Goal: Information Seeking & Learning: Learn about a topic

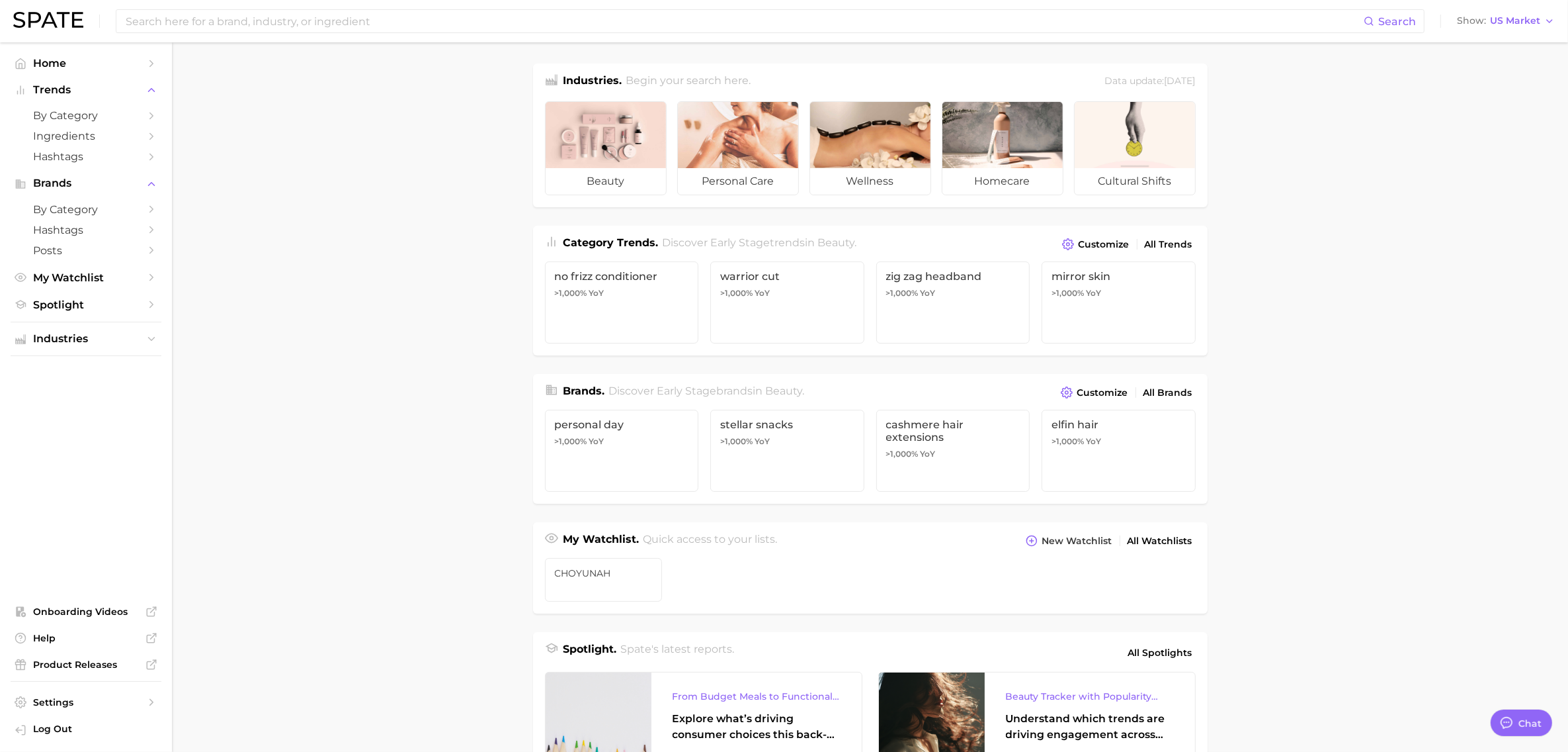
type textarea "x"
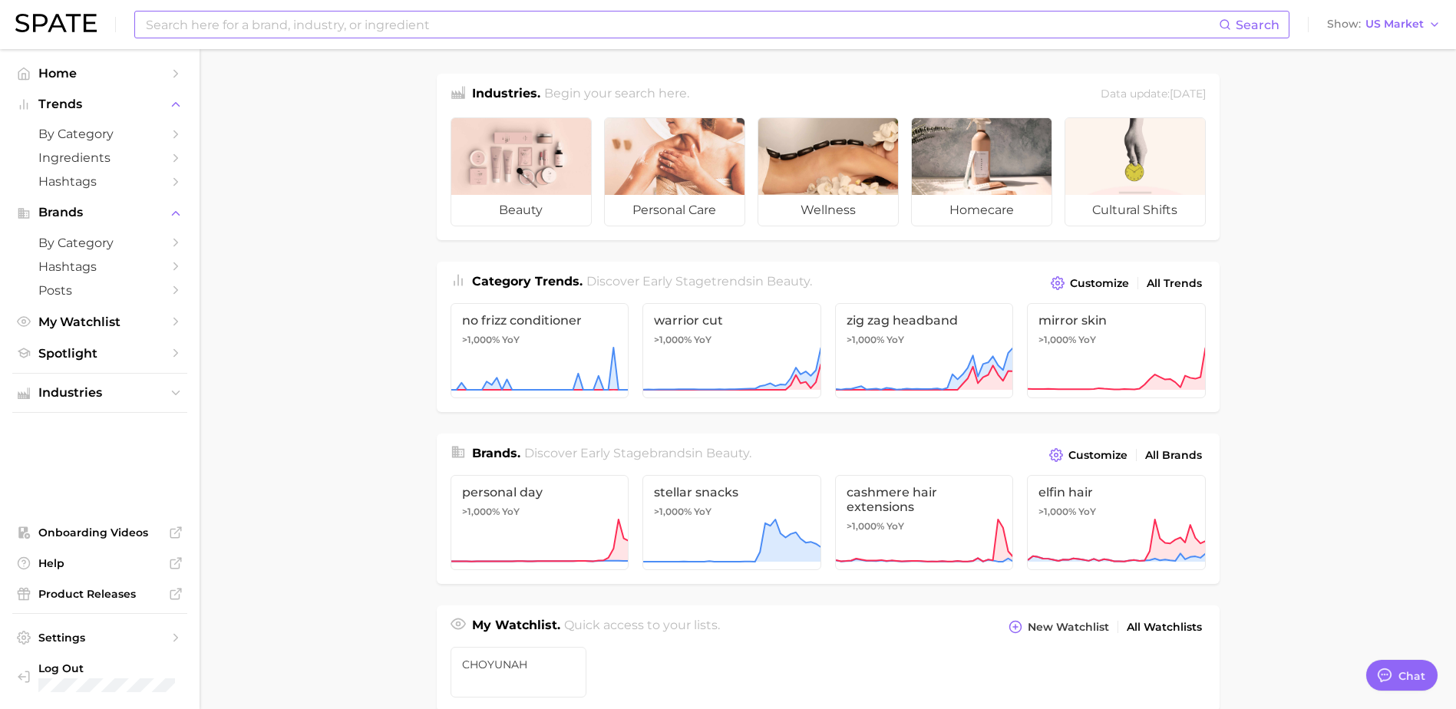
click at [516, 25] on input at bounding box center [681, 25] width 1074 height 26
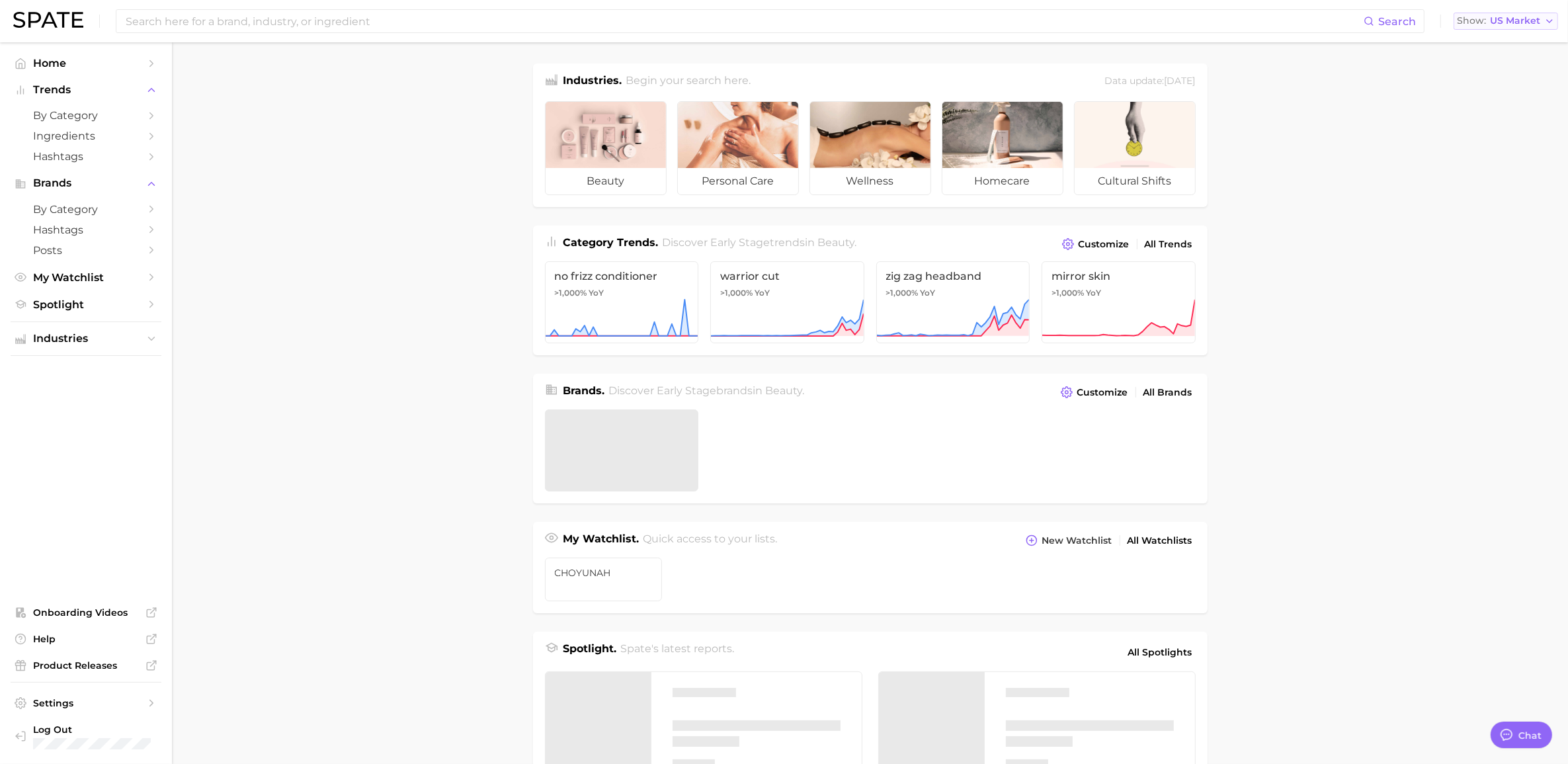
click at [1520, 21] on span "US Market" at bounding box center [1515, 21] width 50 height 7
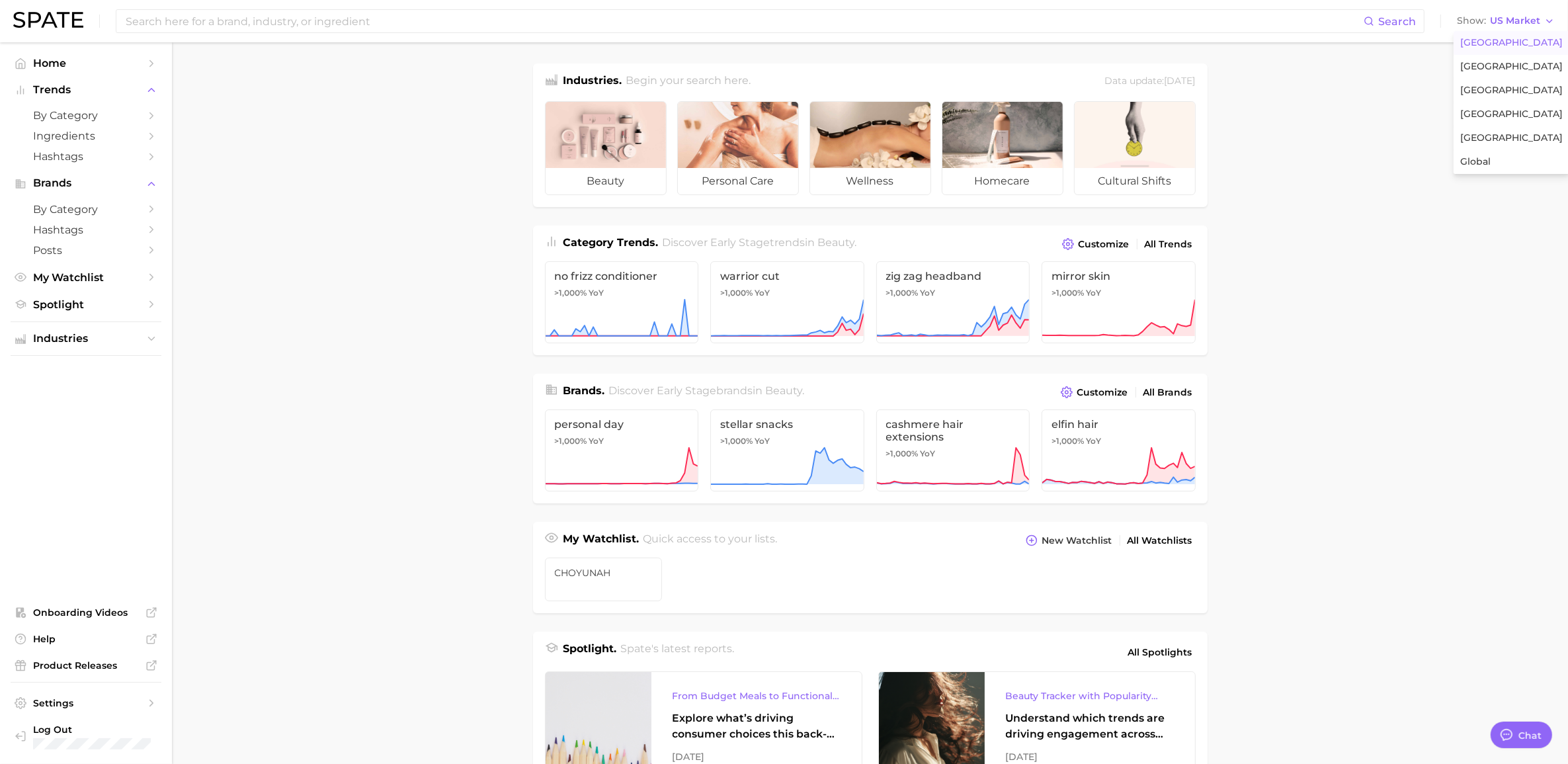
click at [1476, 226] on main "Industries. Begin your search here. Data update: July 27th, 2025 beauty persona…" at bounding box center [871, 559] width 1396 height 1033
click at [1522, 22] on span "US Market" at bounding box center [1515, 21] width 50 height 7
click at [1491, 153] on button "Global" at bounding box center [1512, 162] width 116 height 24
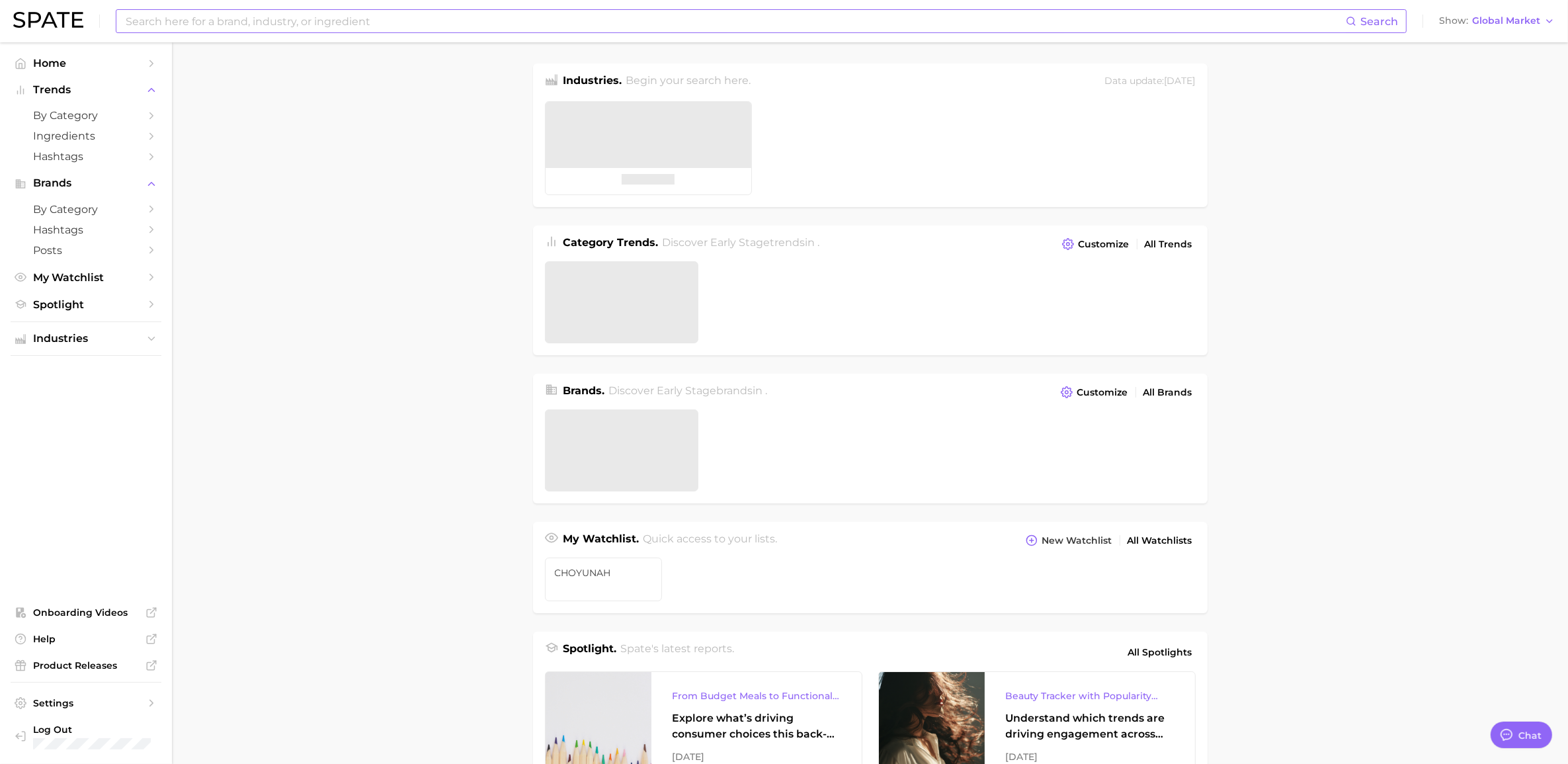
click at [474, 30] on input at bounding box center [734, 22] width 1221 height 22
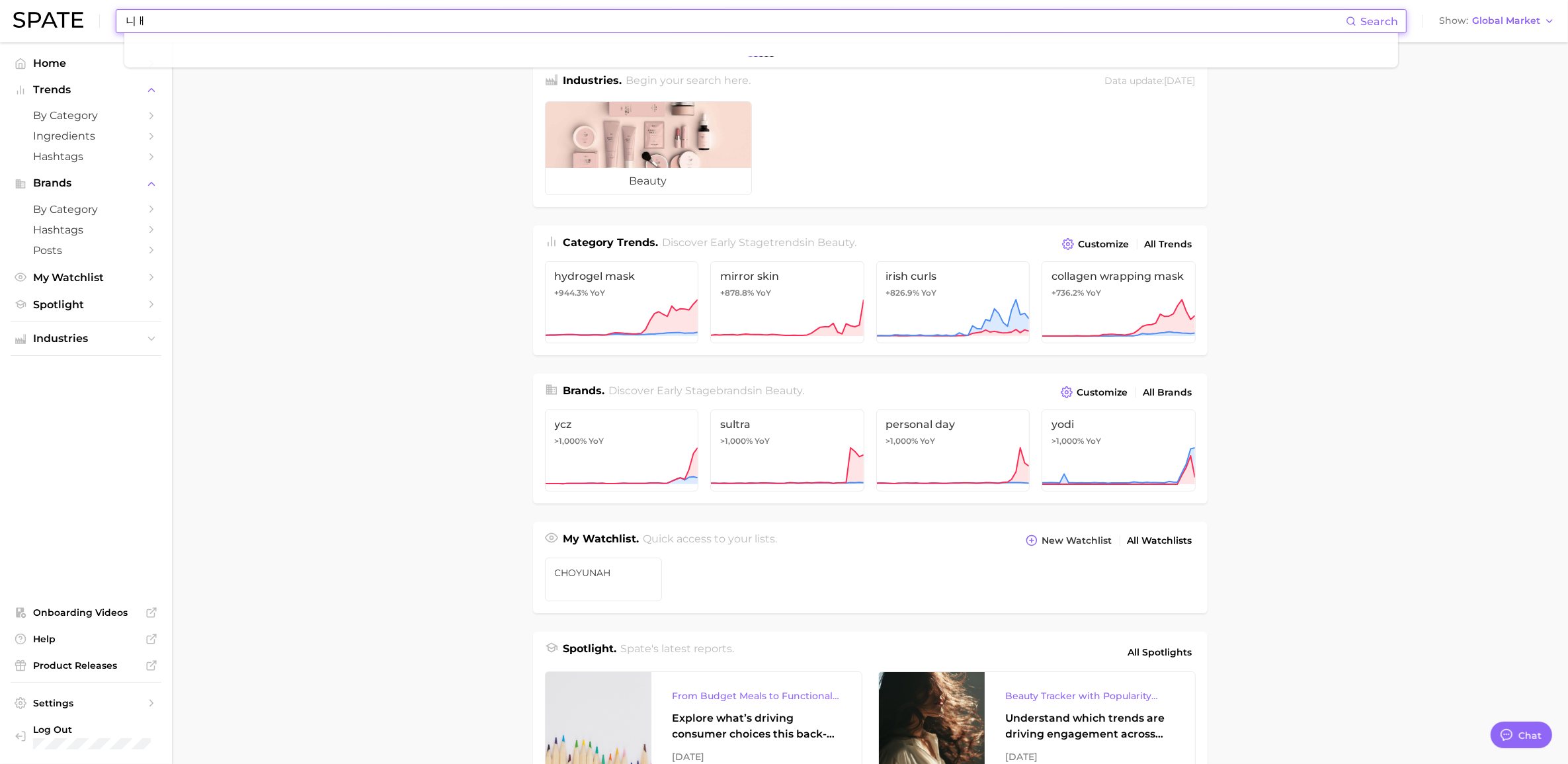
type input "니"
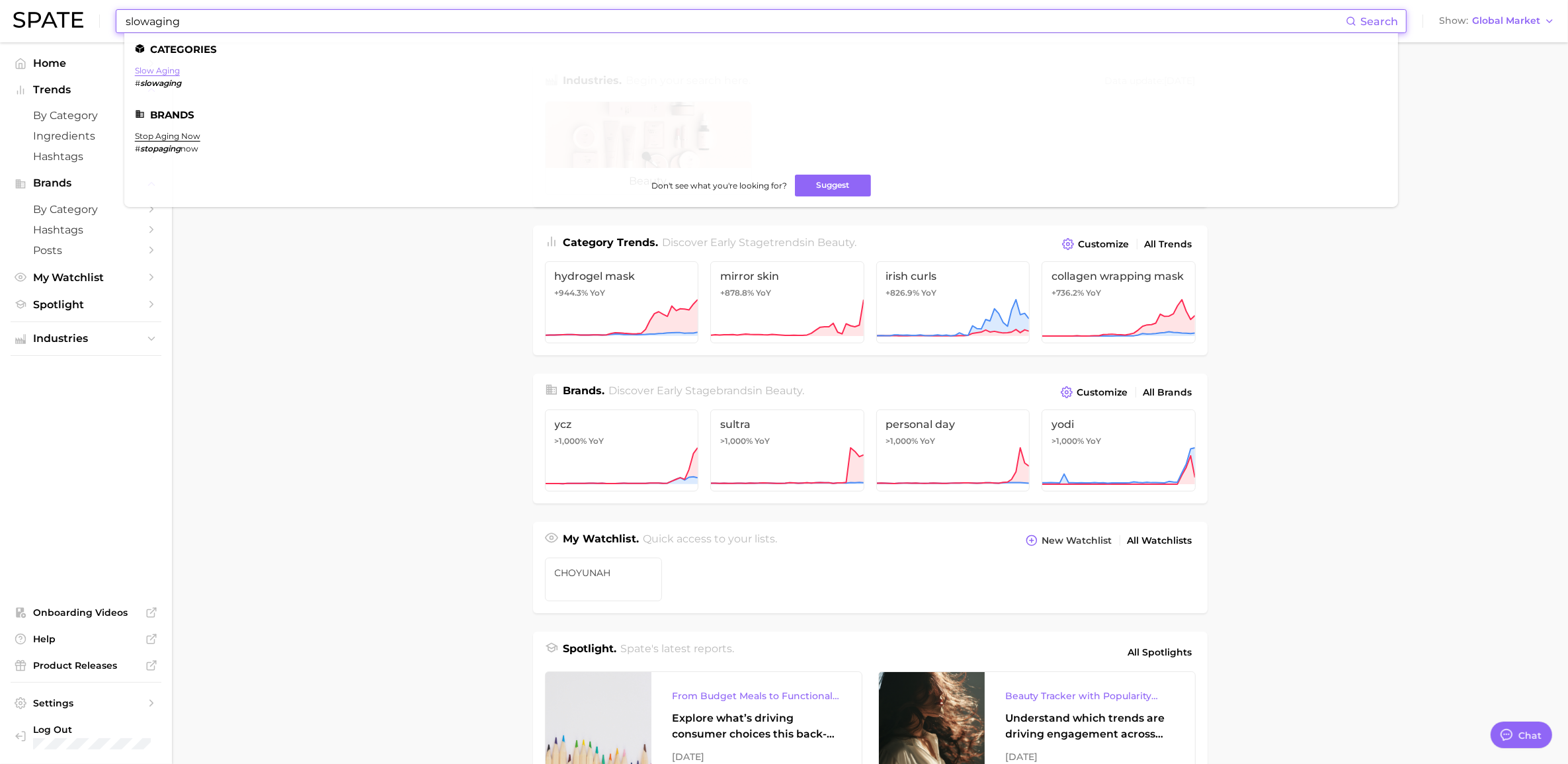
type input "slowaging"
click at [169, 67] on link "slow aging" at bounding box center [158, 71] width 45 height 10
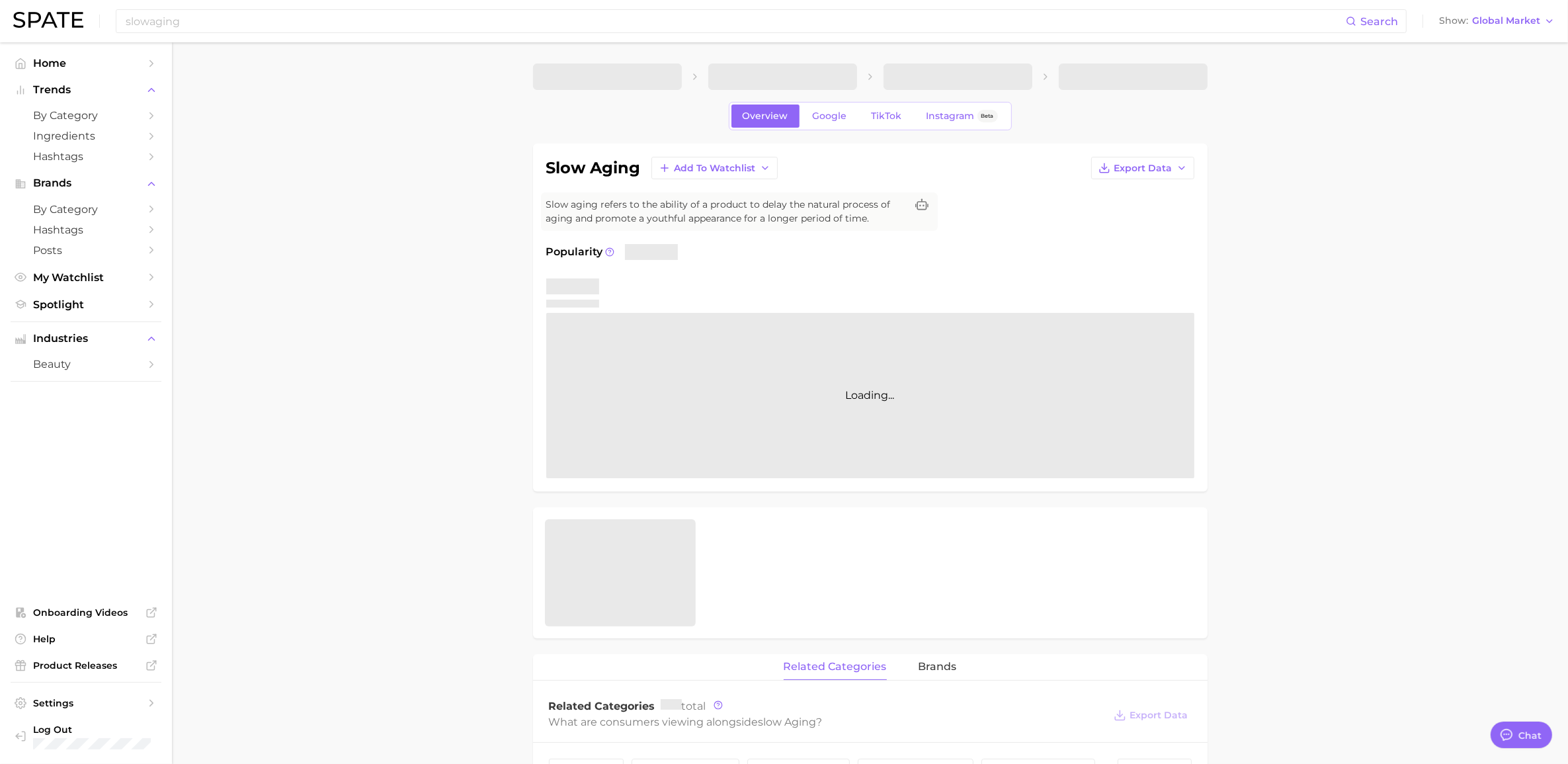
type textarea "x"
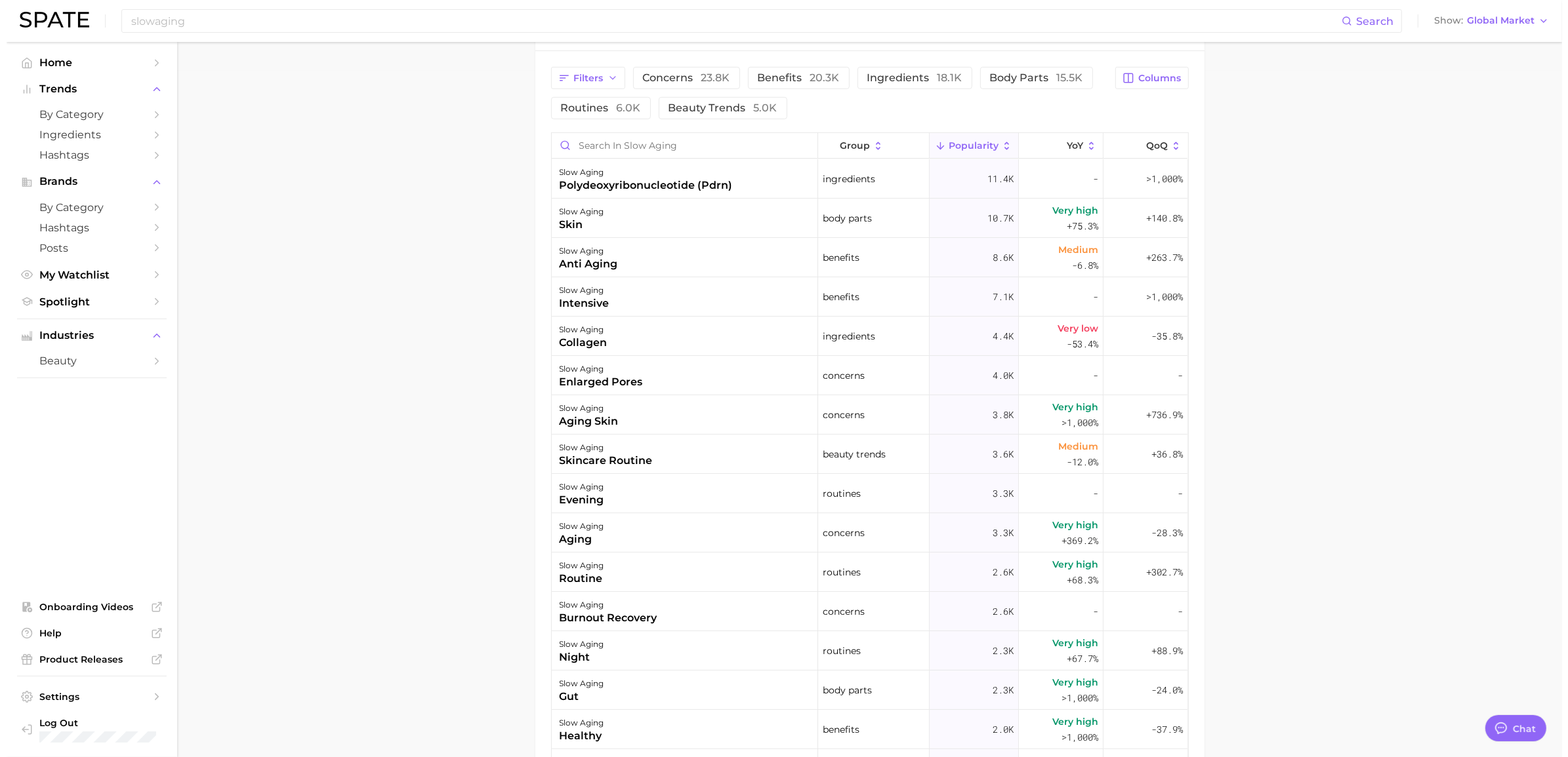
scroll to position [655, 0]
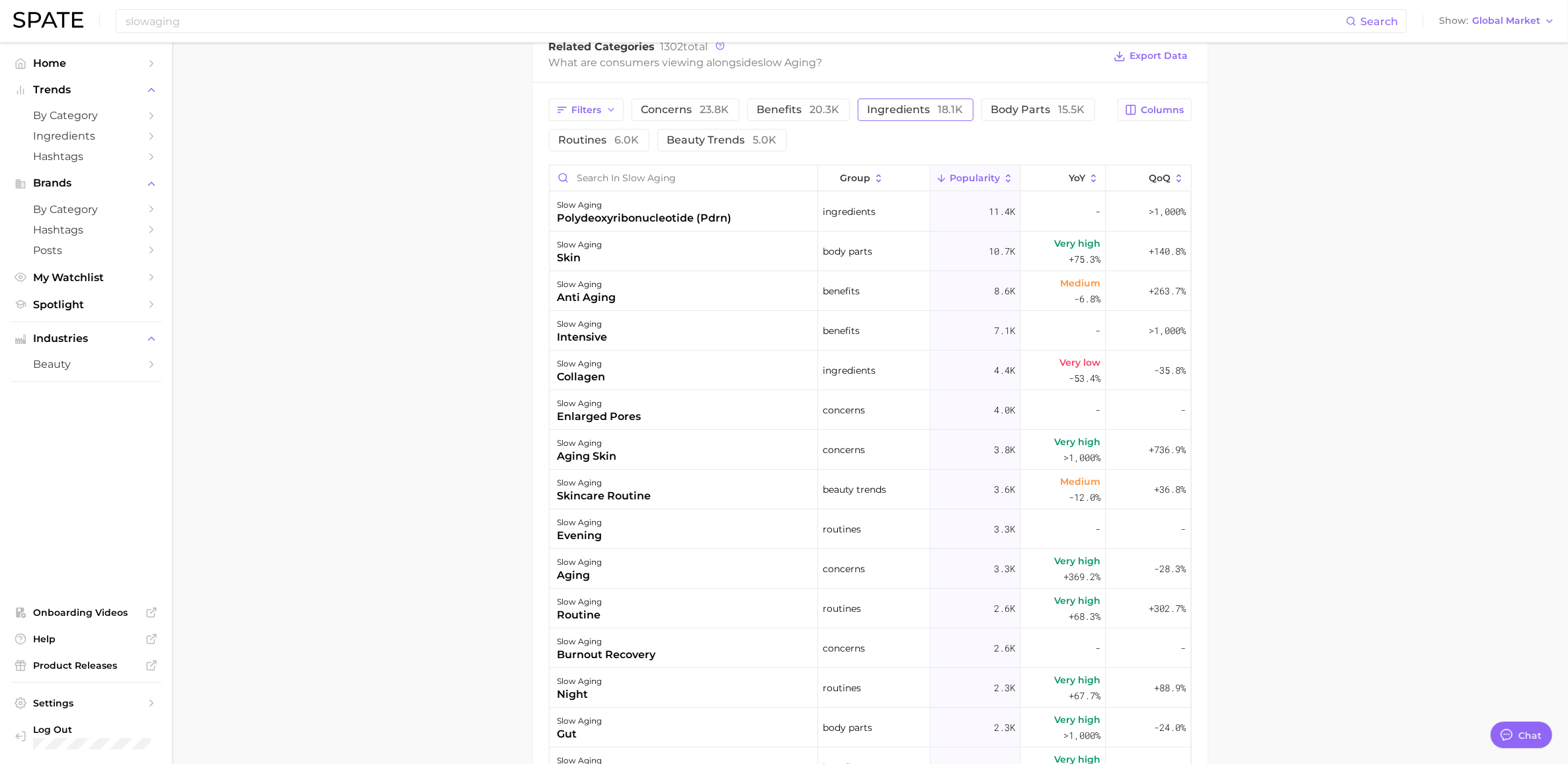
click at [901, 114] on span "ingredients 18.1k" at bounding box center [915, 110] width 96 height 10
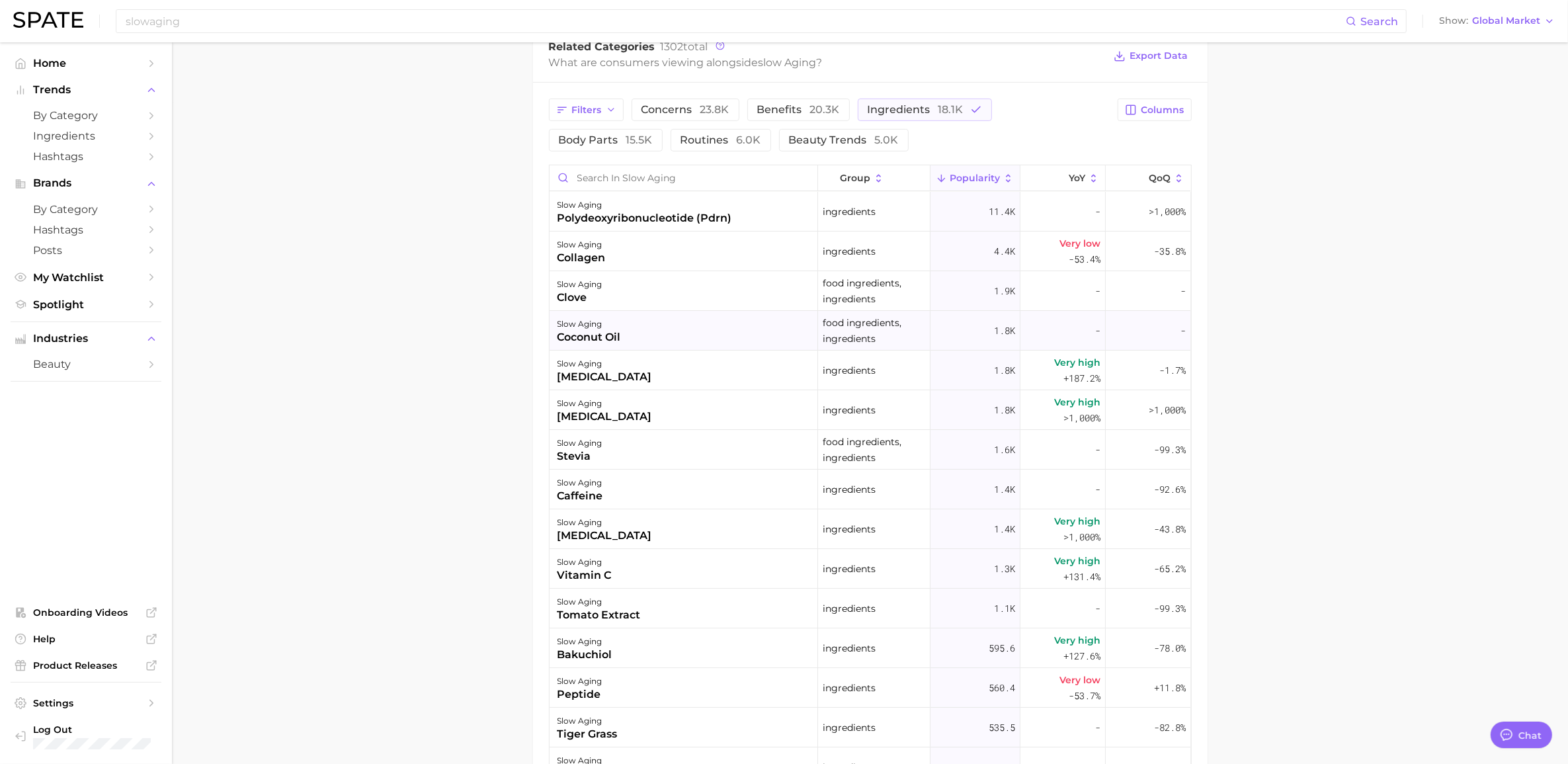
click at [675, 340] on div "slow aging coconut oil" at bounding box center [684, 331] width 269 height 40
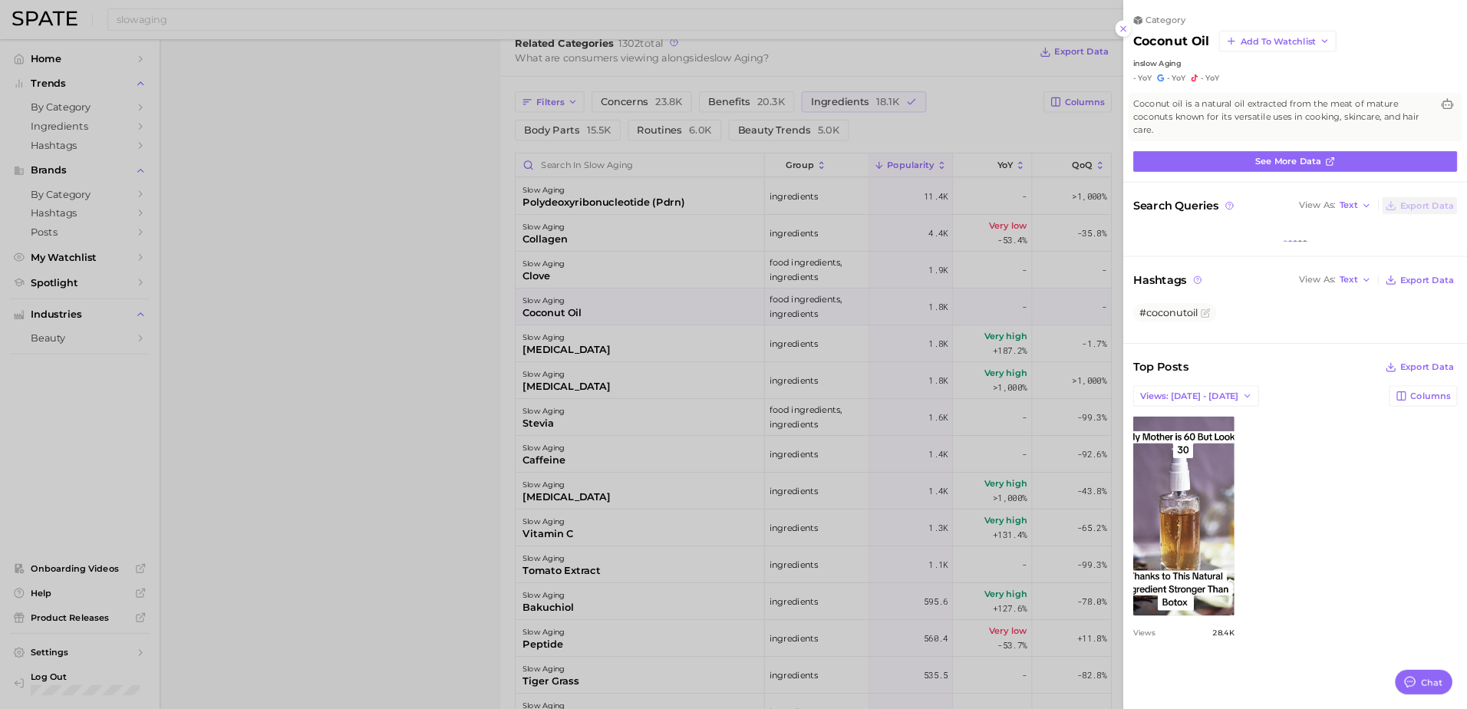
scroll to position [0, 0]
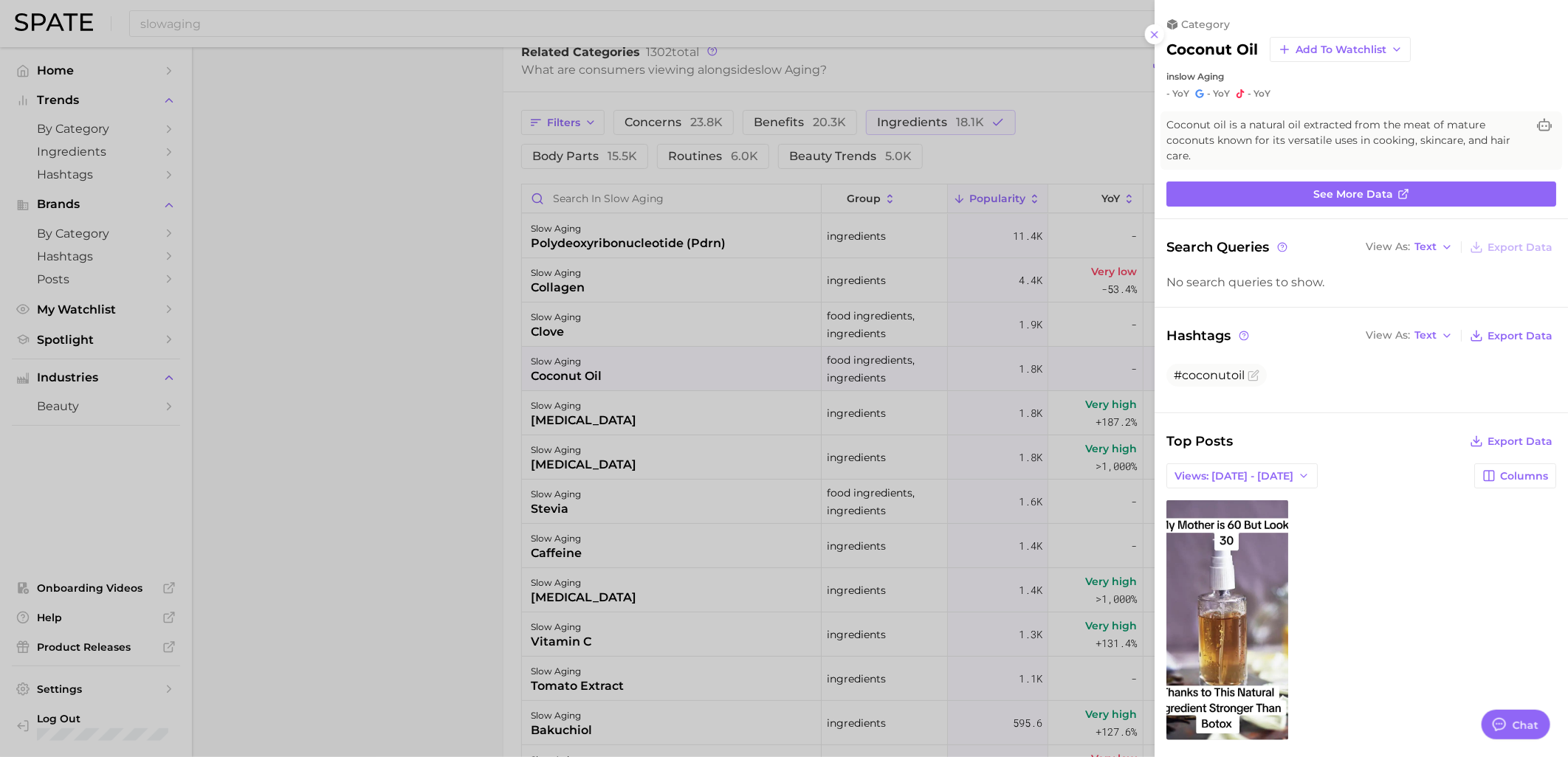
type textarea "x"
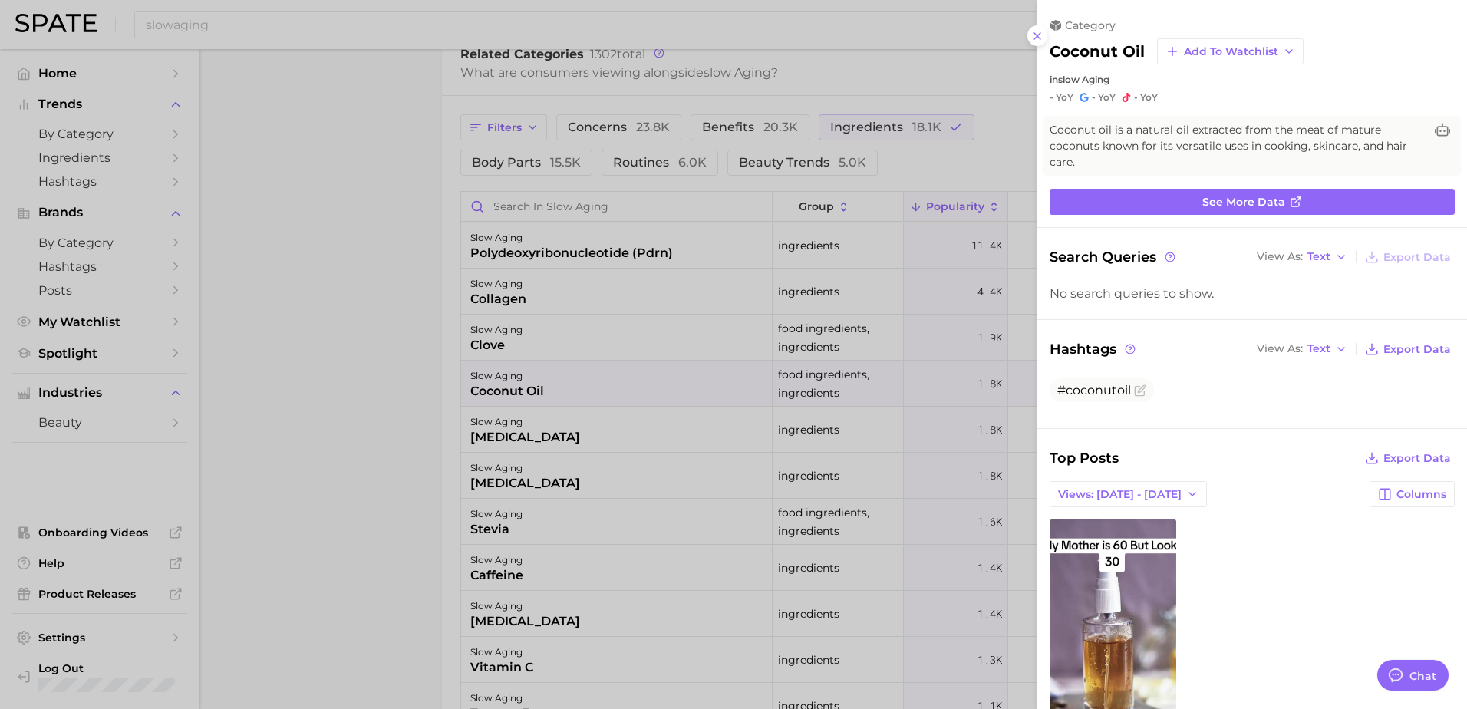
drag, startPoint x: 985, startPoint y: 264, endPoint x: 965, endPoint y: 272, distance: 20.7
click at [985, 264] on div at bounding box center [733, 354] width 1467 height 709
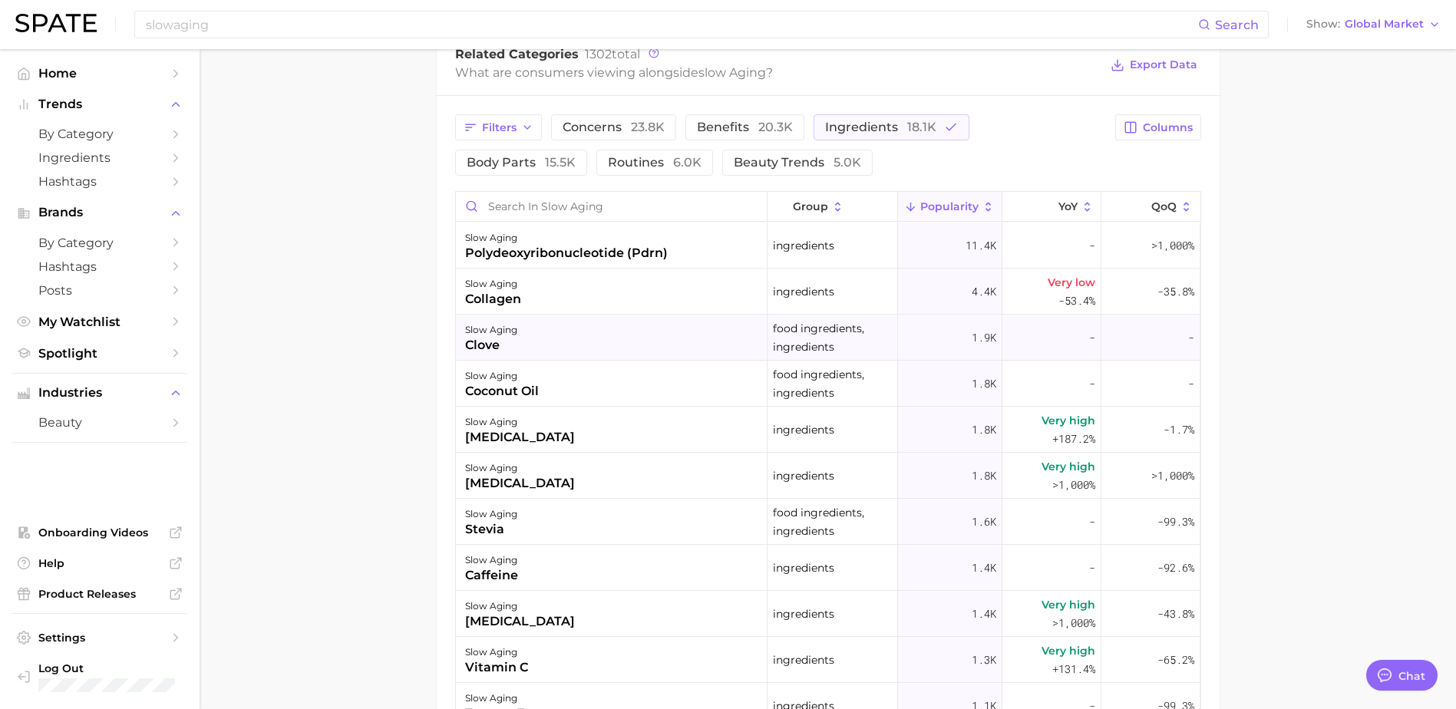
click at [535, 334] on div "slow aging clove" at bounding box center [612, 338] width 312 height 46
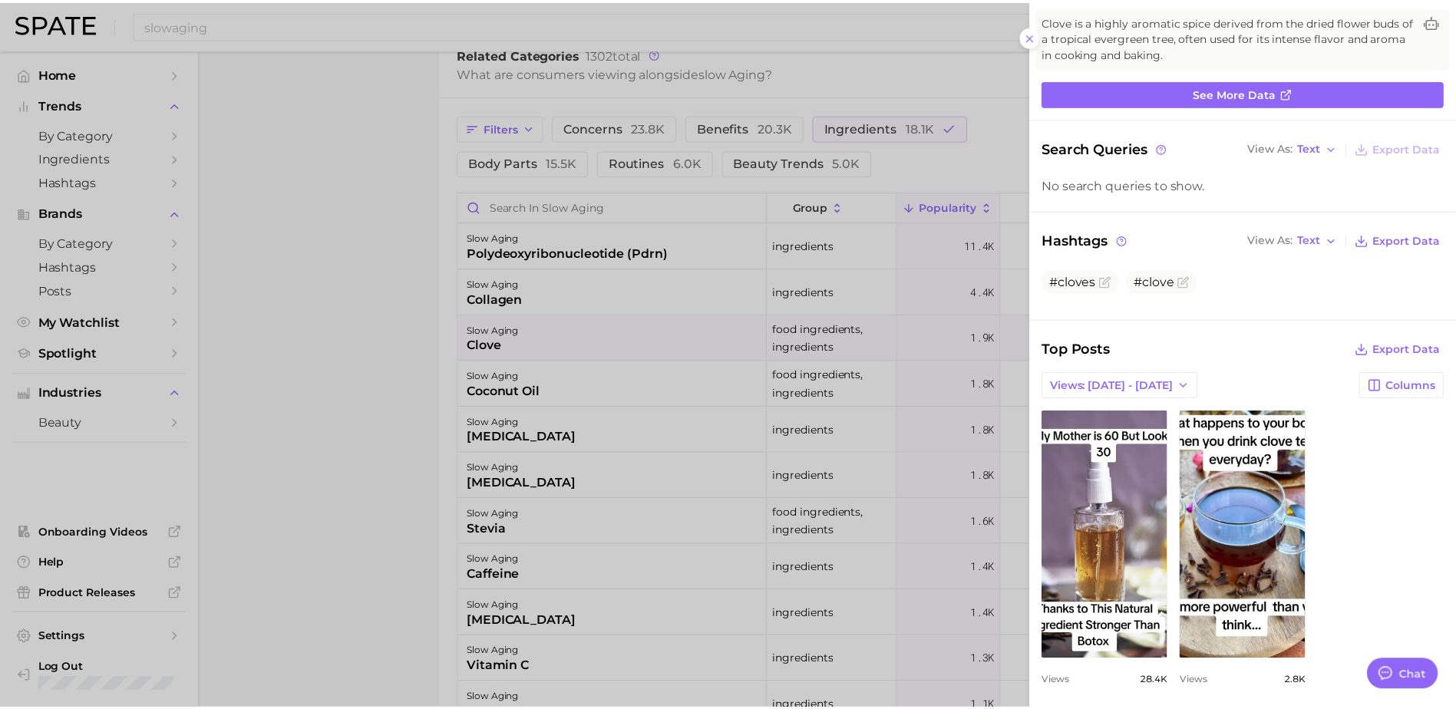
scroll to position [117, 0]
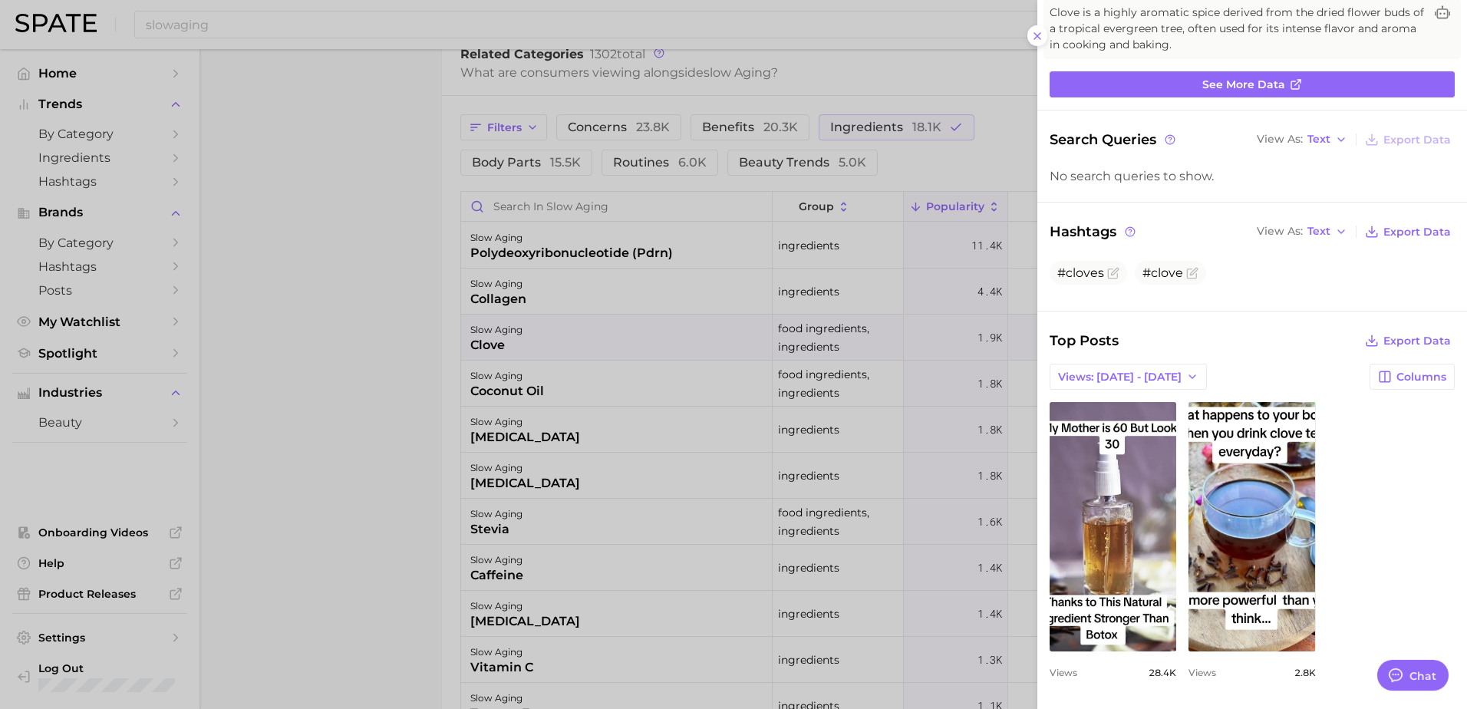
click at [942, 368] on div at bounding box center [733, 354] width 1467 height 709
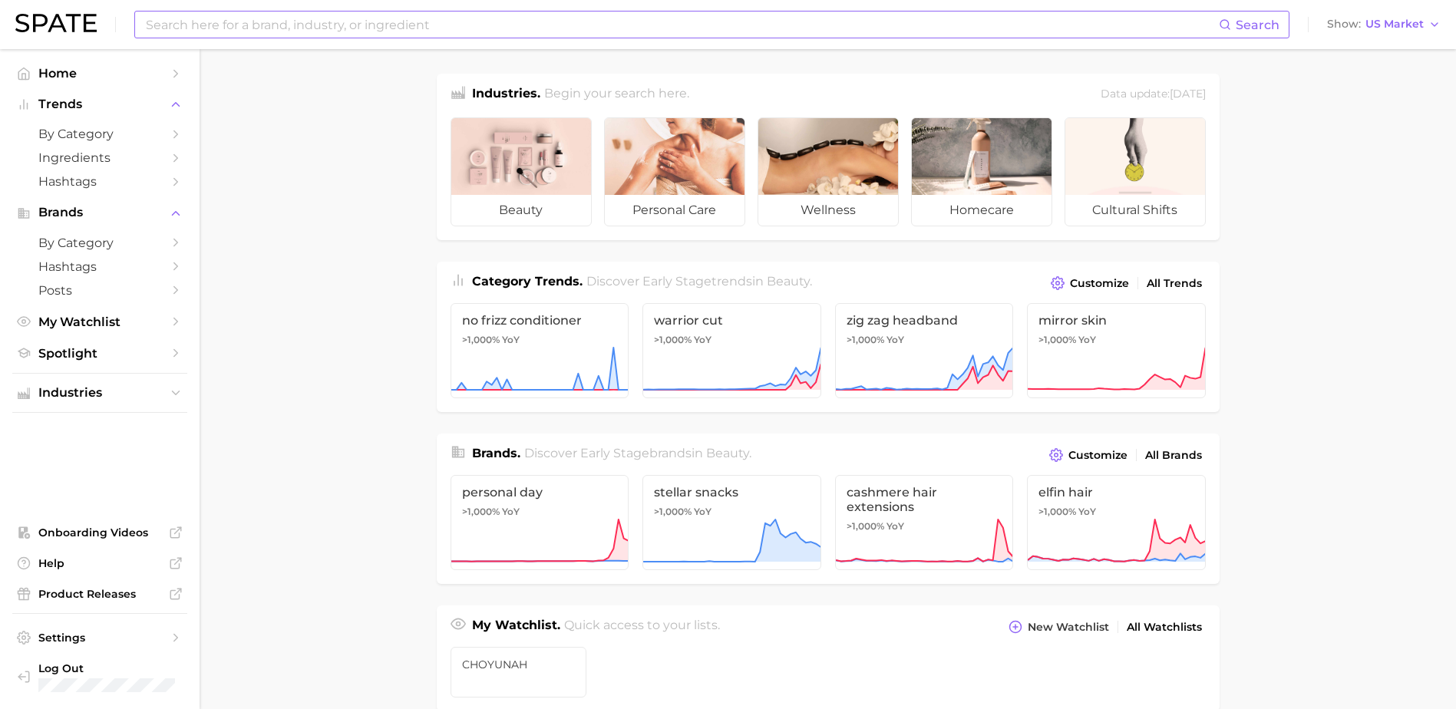
click at [748, 26] on input at bounding box center [681, 25] width 1074 height 26
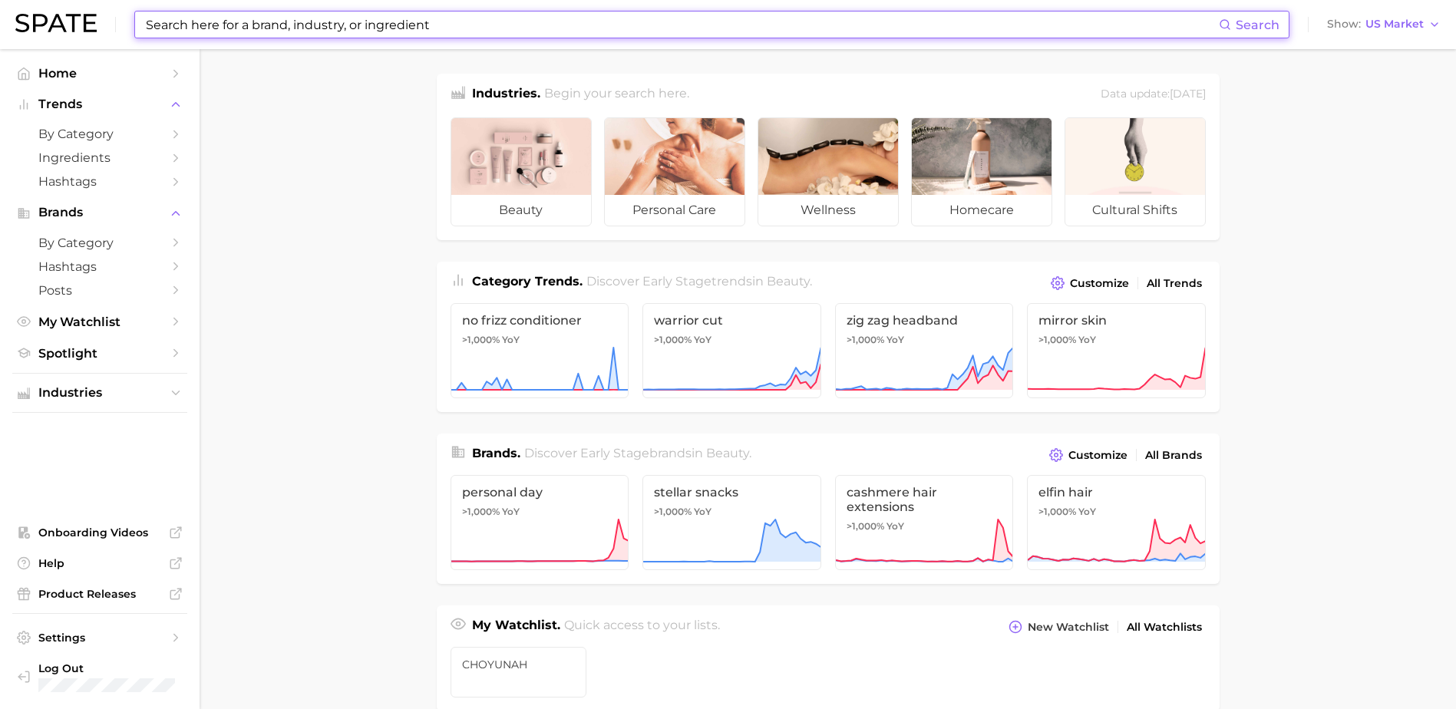
click at [1404, 12] on div "Search Show US Market" at bounding box center [727, 24] width 1425 height 49
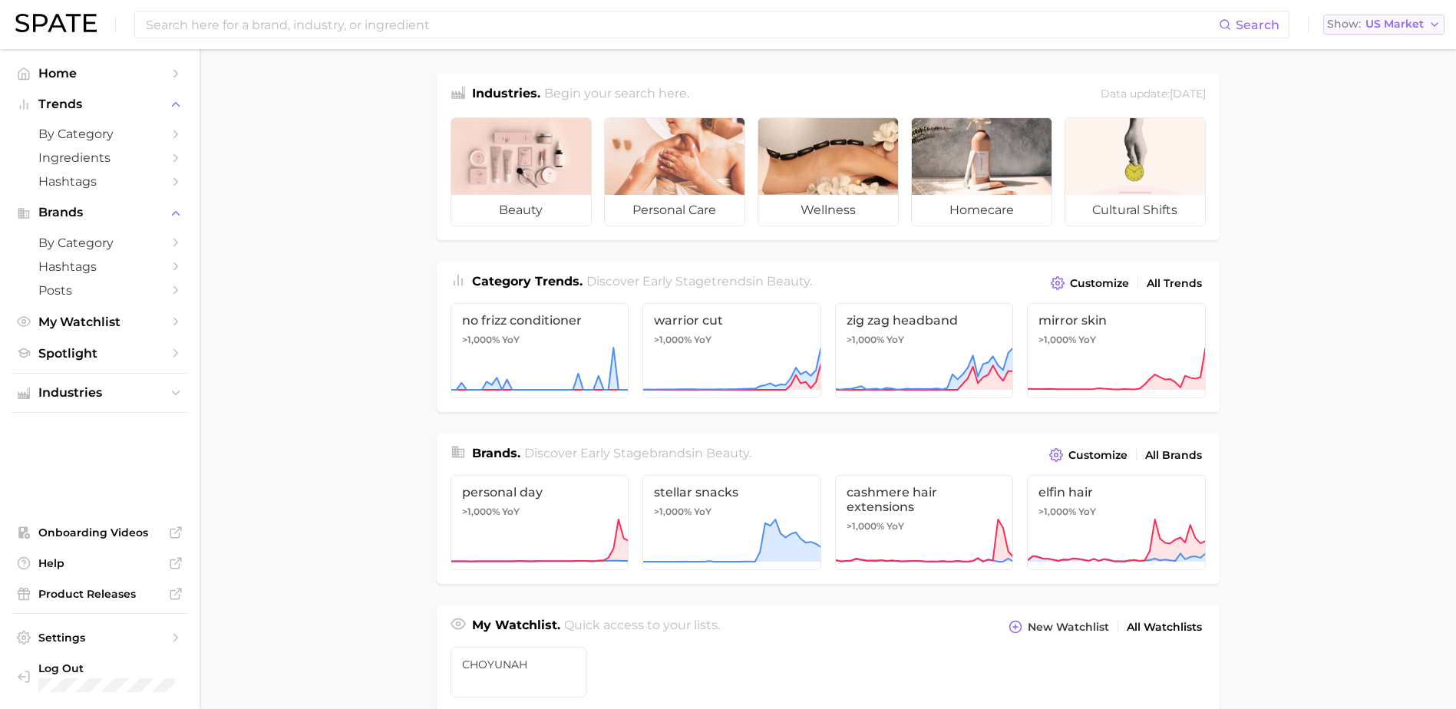
drag, startPoint x: 1406, startPoint y: 16, endPoint x: 1406, endPoint y: 30, distance: 13.8
click at [1407, 16] on button "Show US Market" at bounding box center [1383, 25] width 121 height 20
drag, startPoint x: 1394, startPoint y: 185, endPoint x: 1349, endPoint y: 186, distance: 44.5
click at [1394, 186] on button "Global" at bounding box center [1390, 188] width 134 height 28
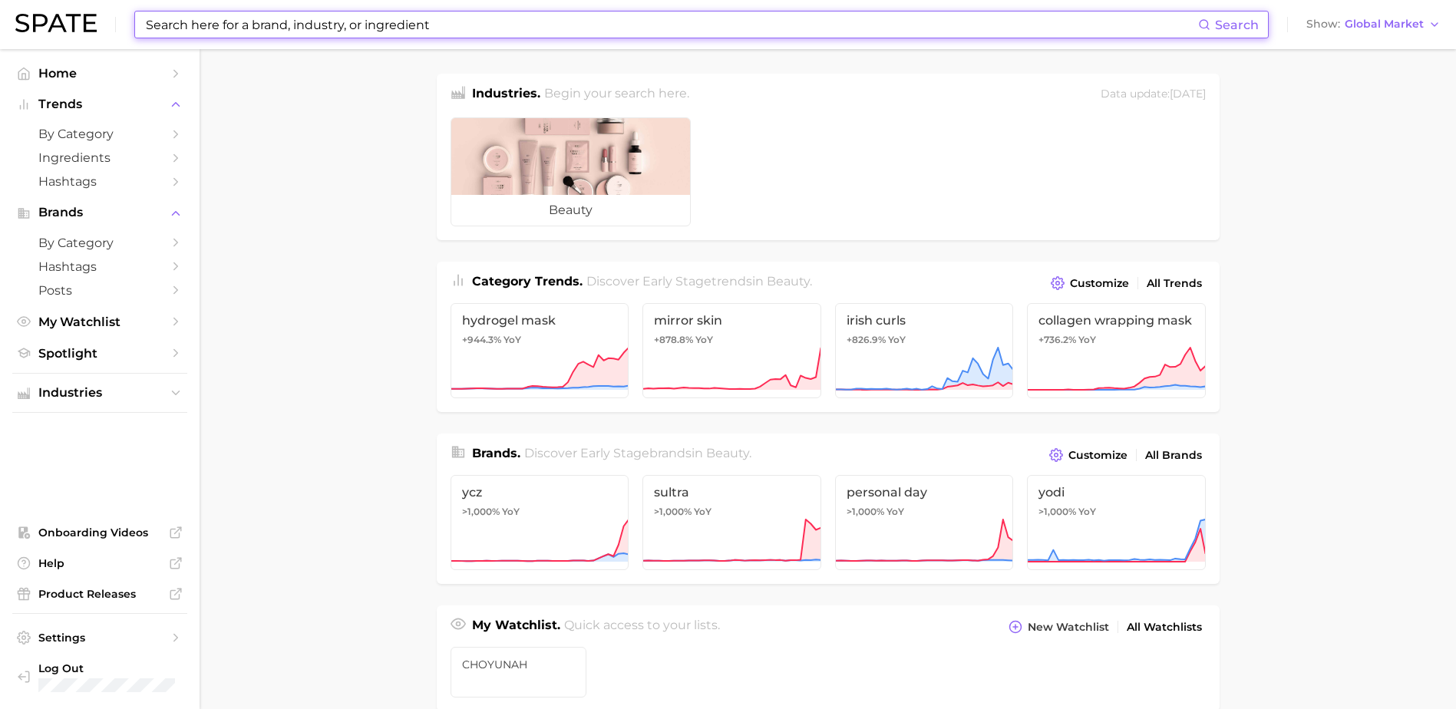
click at [926, 27] on input at bounding box center [671, 25] width 1054 height 26
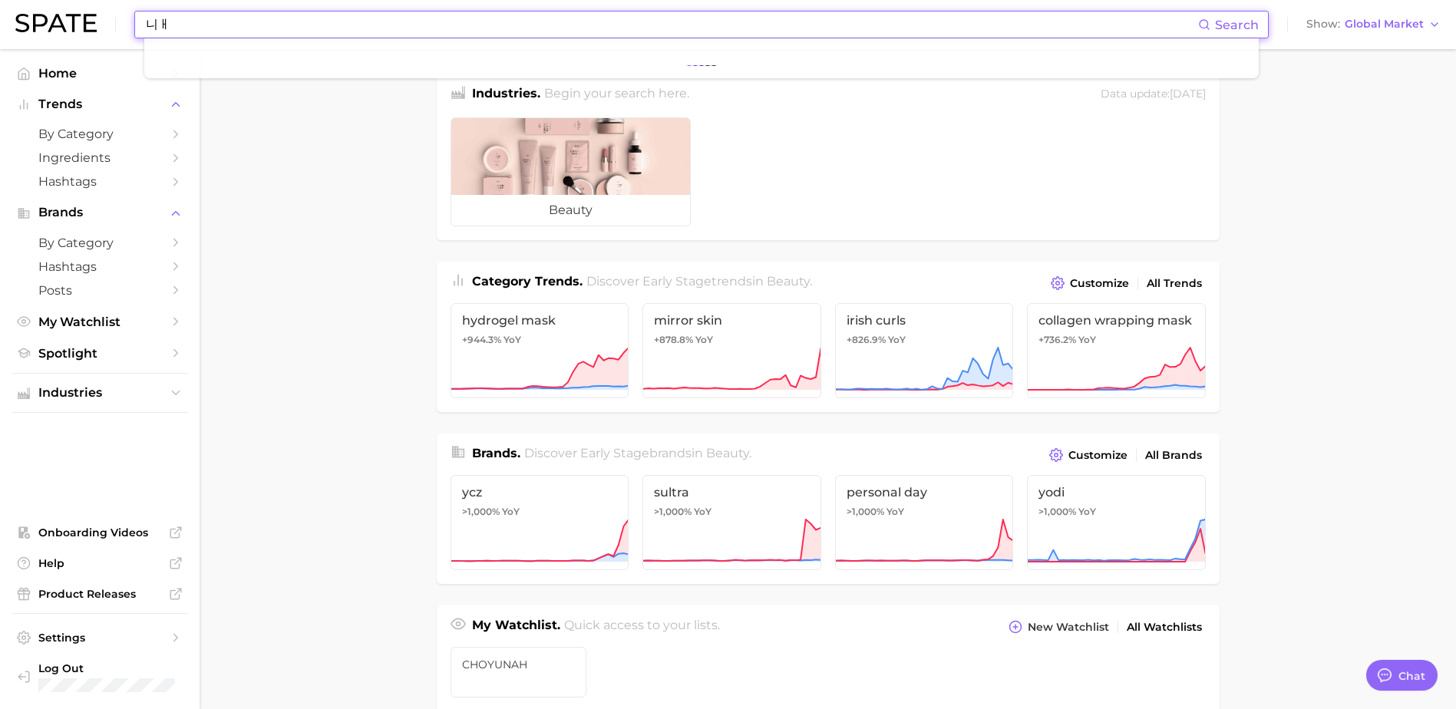
type input "니"
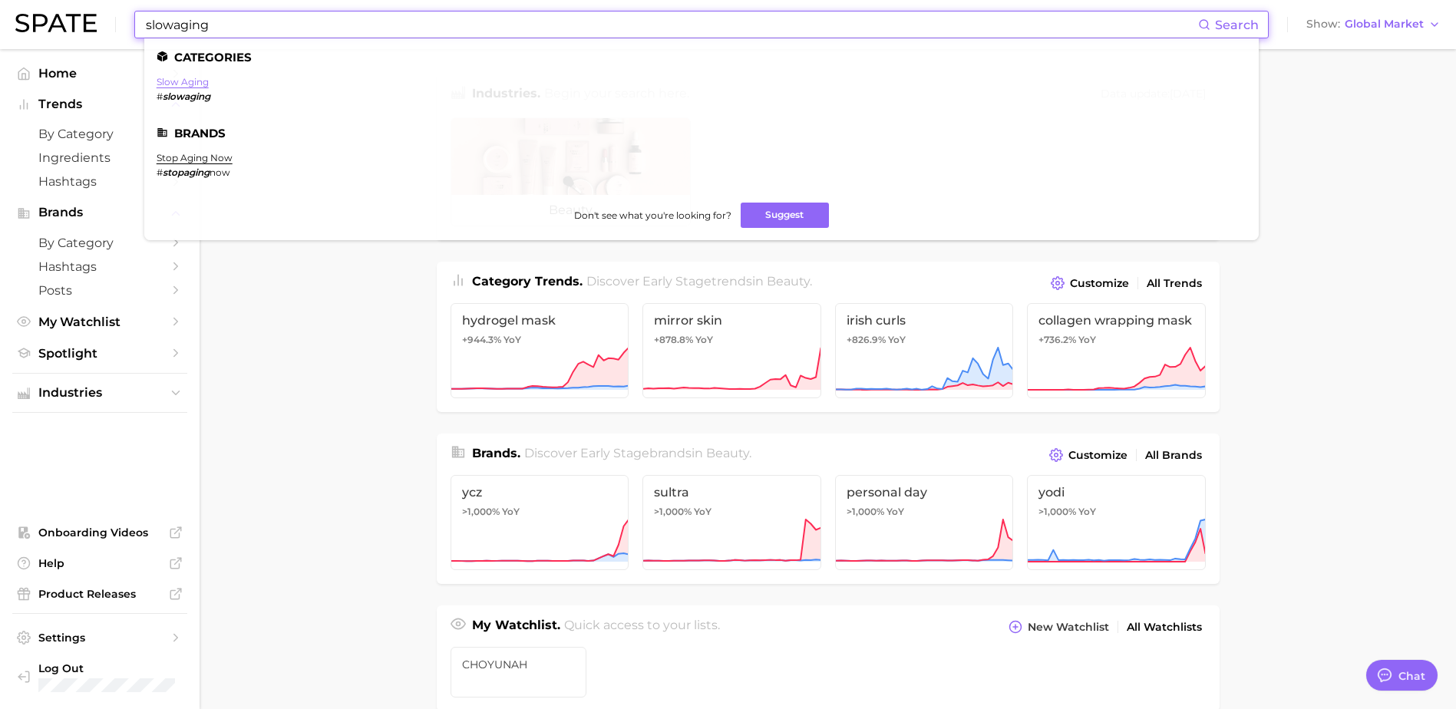
type input "slowaging"
click at [195, 84] on link "slow aging" at bounding box center [183, 82] width 52 height 12
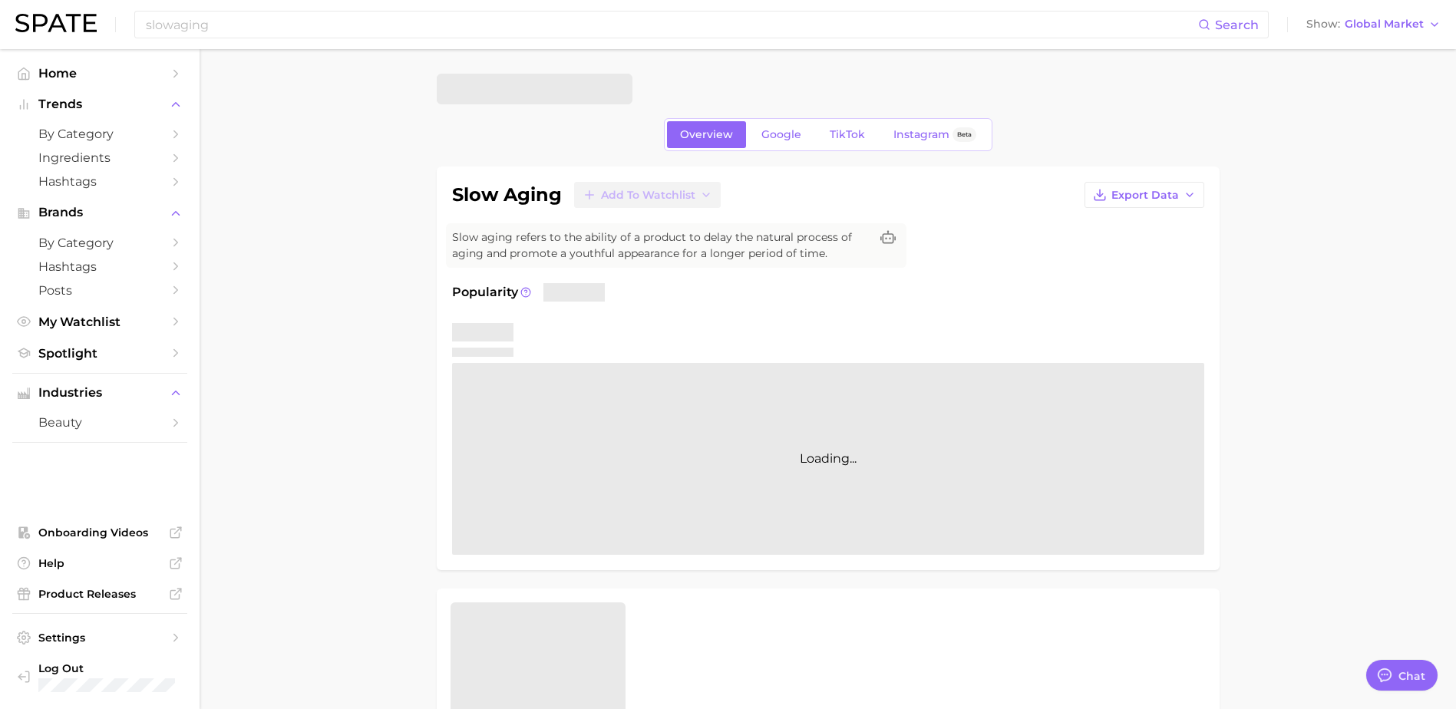
type textarea "x"
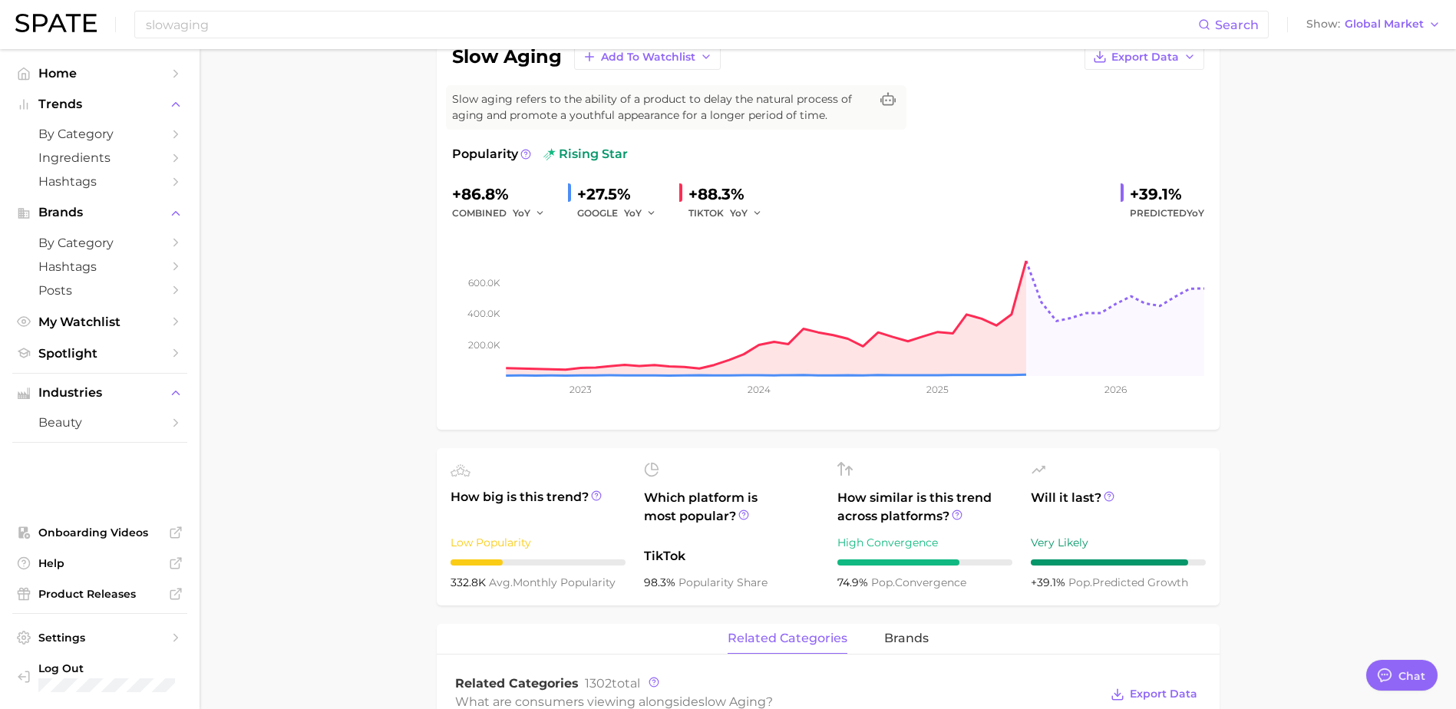
scroll to position [409, 0]
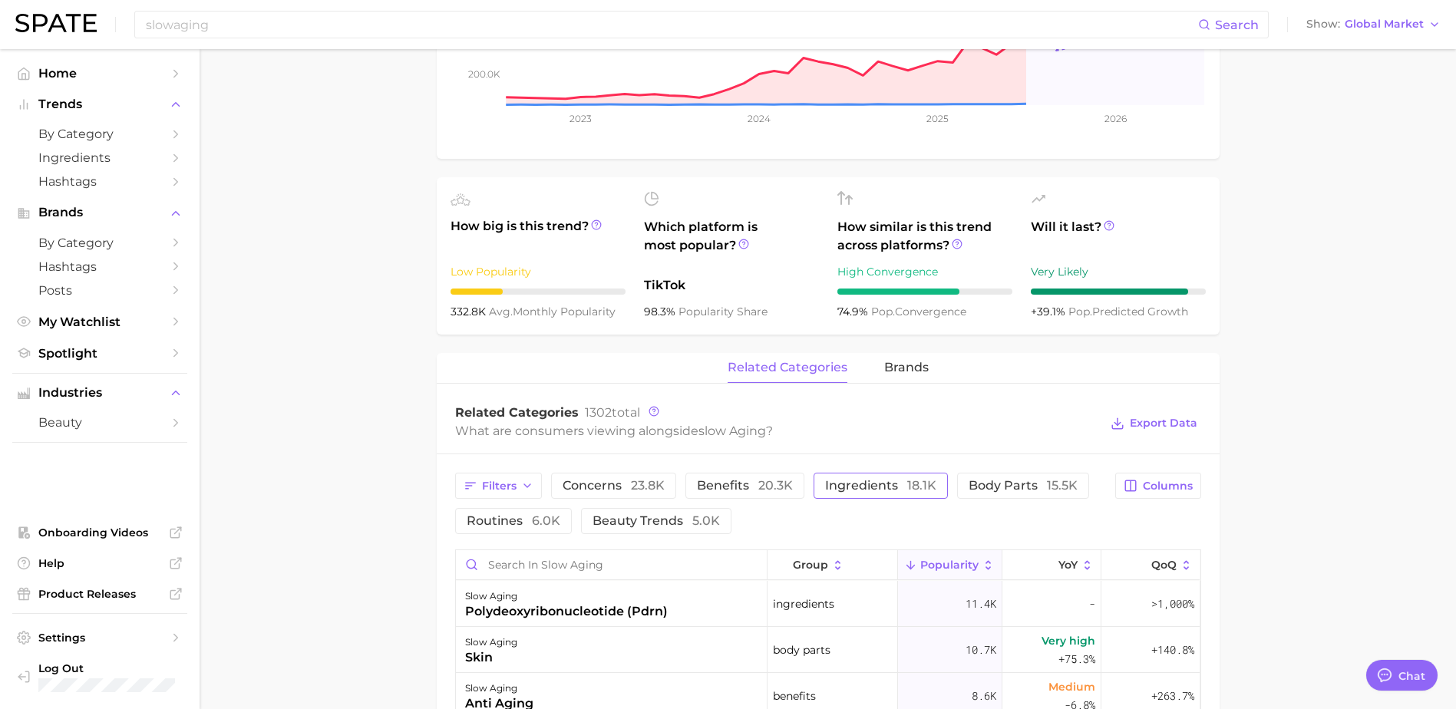
click at [894, 487] on span "ingredients 18.1k" at bounding box center [880, 486] width 111 height 12
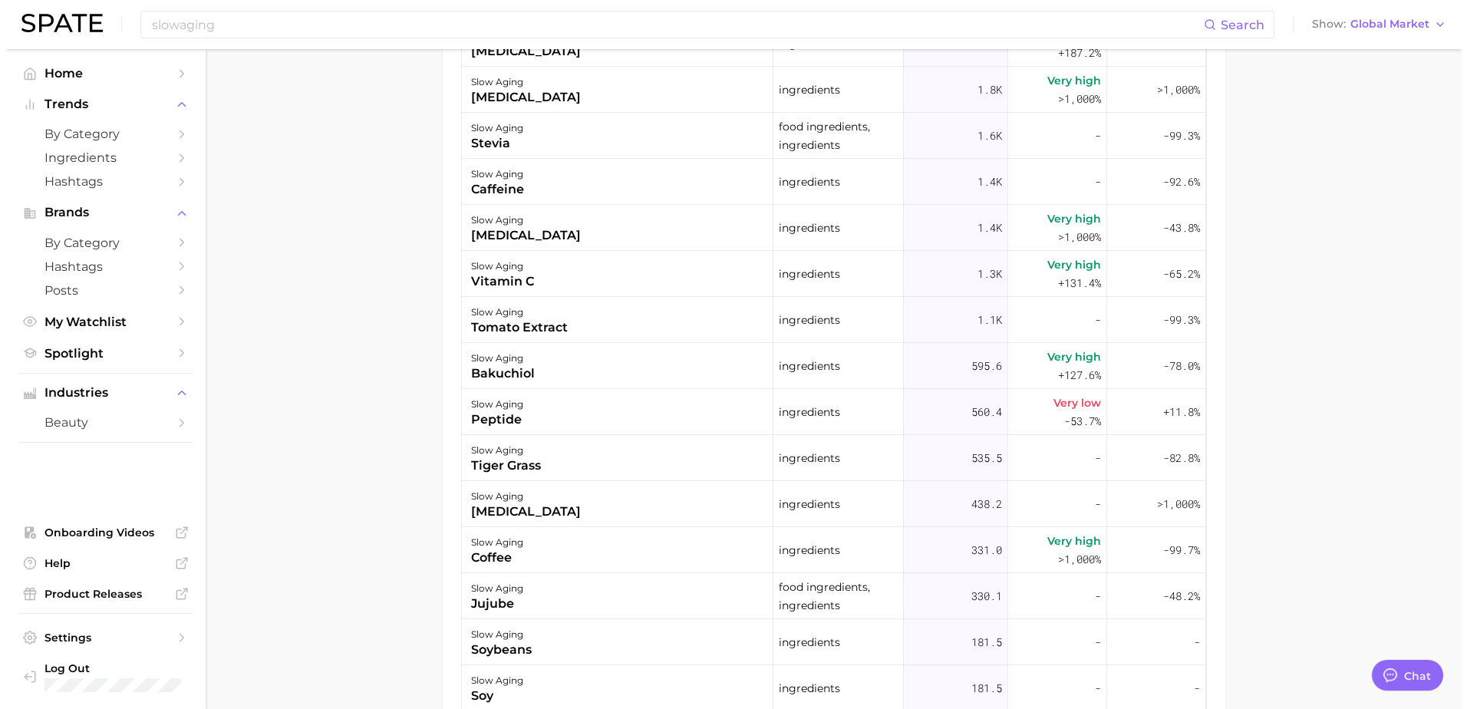
scroll to position [819, 0]
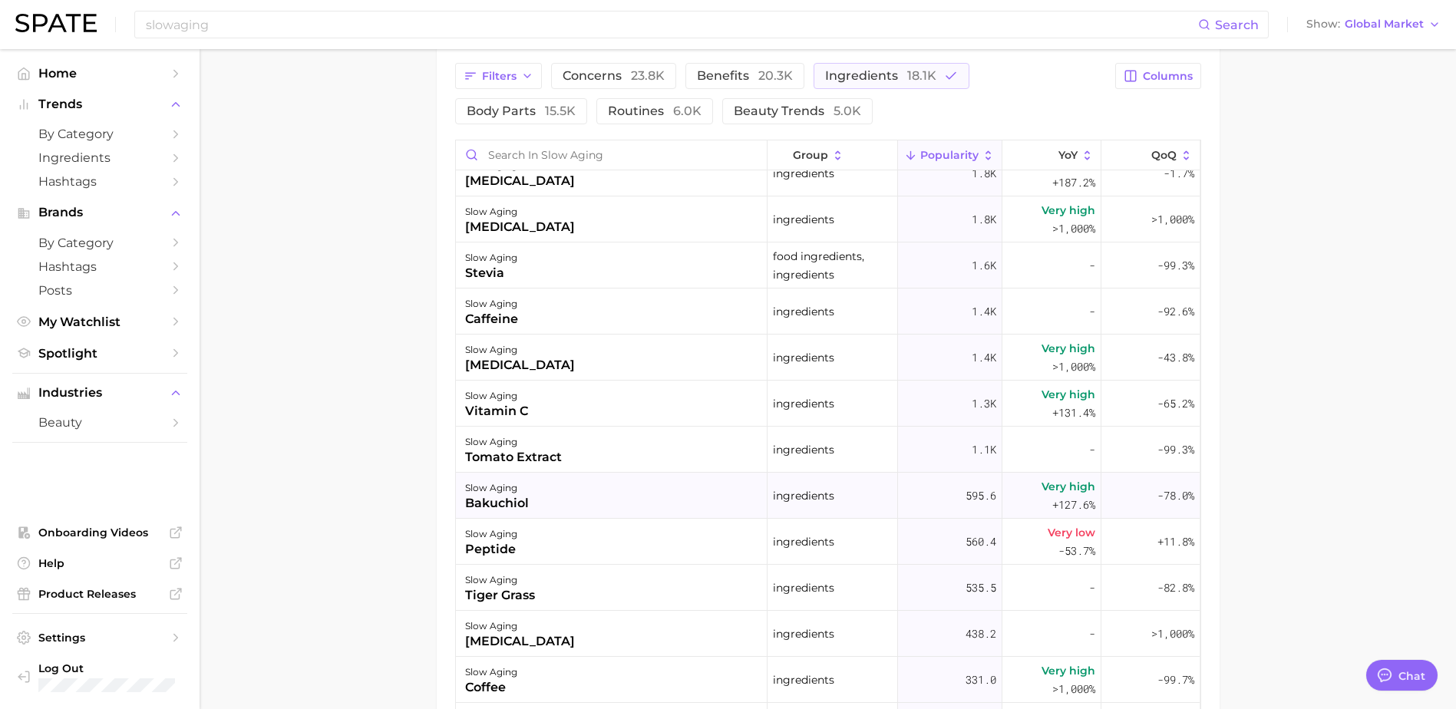
click at [684, 503] on div "slow aging bakuchiol" at bounding box center [612, 496] width 312 height 46
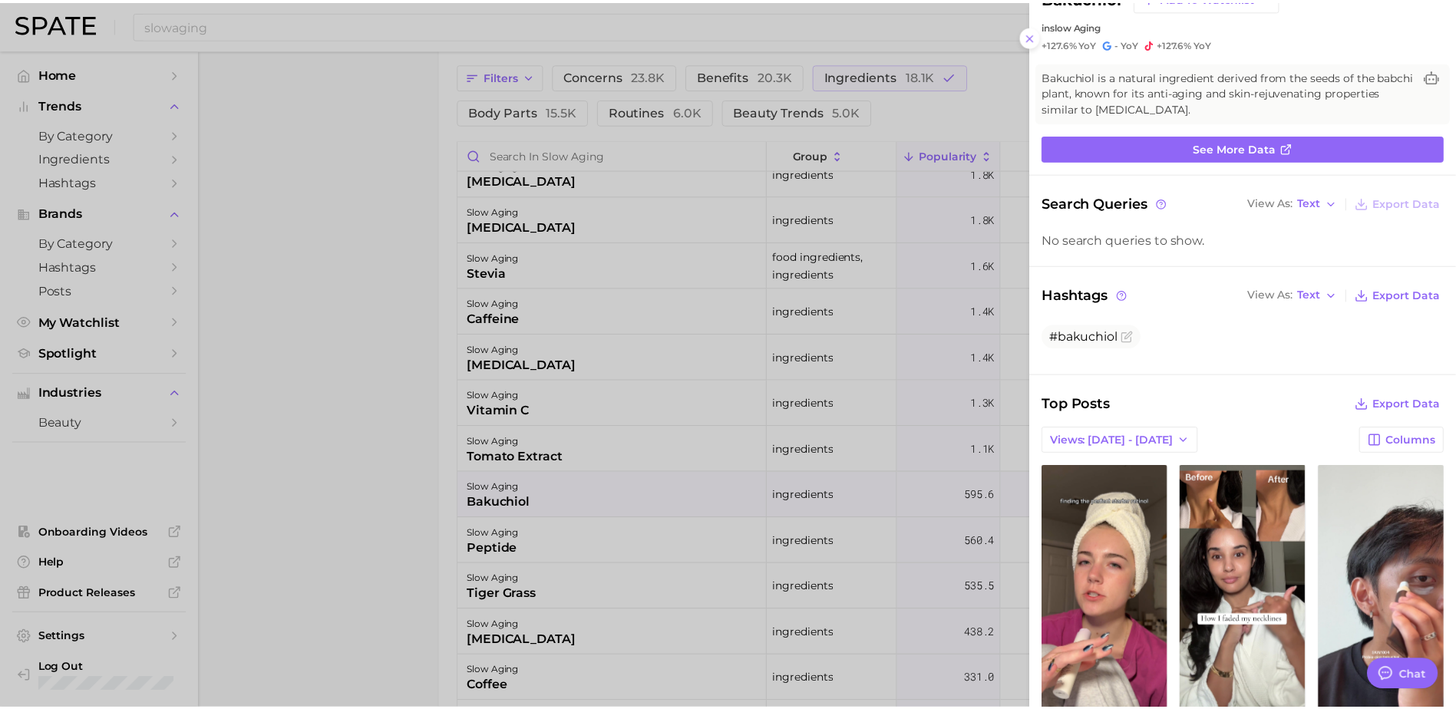
scroll to position [0, 0]
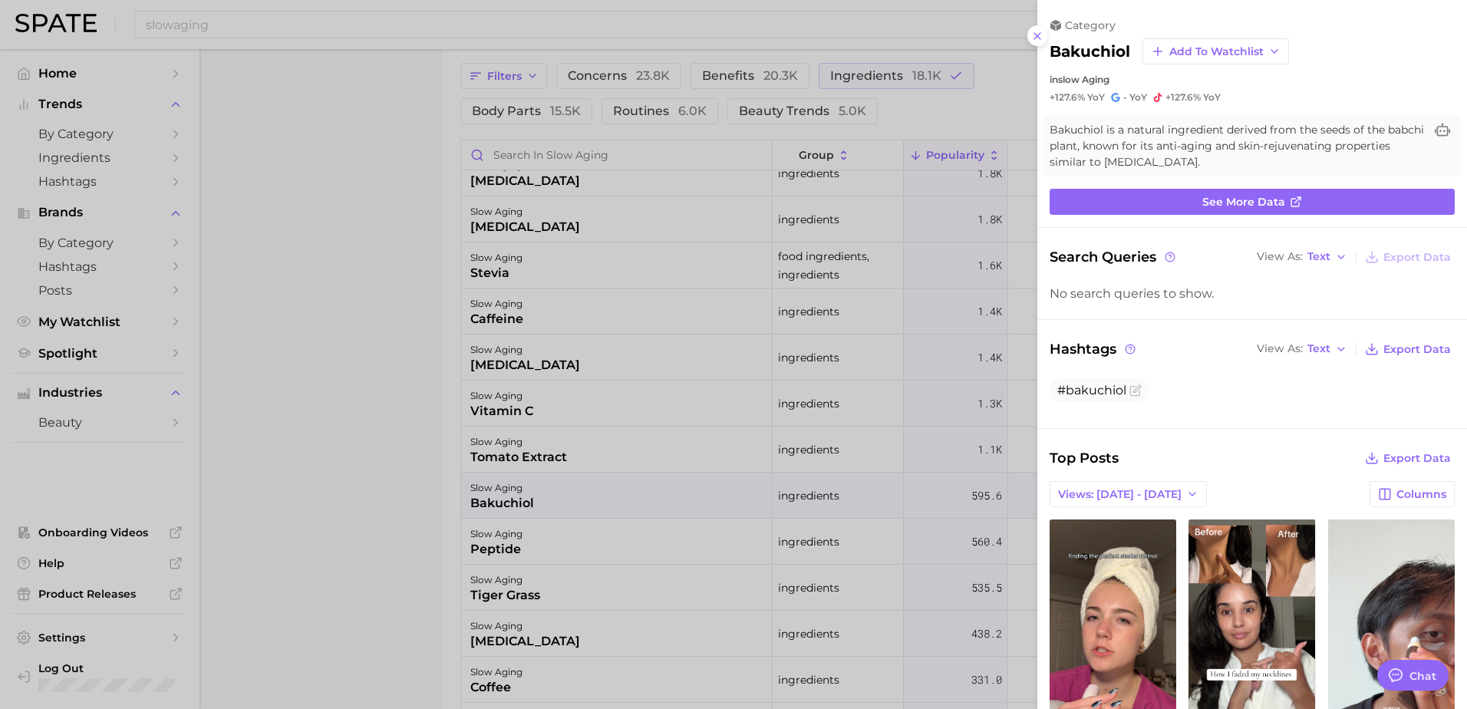
click at [848, 334] on div at bounding box center [733, 354] width 1467 height 709
